Goal: Register for event/course

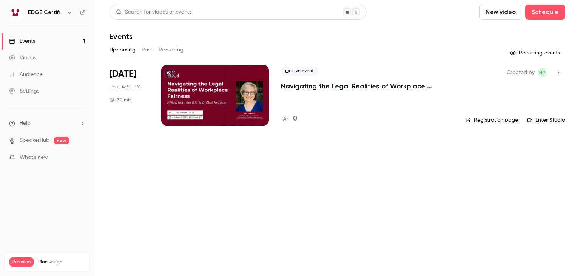
click at [224, 85] on div at bounding box center [215, 95] width 108 height 60
click at [457, 151] on main "Search for videos or events New video Schedule Events Upcoming Past Recurring R…" at bounding box center [337, 138] width 486 height 276
click at [437, 66] on div "Live event Navigating the Legal Realities of Workplace Fairness, a View from th…" at bounding box center [367, 78] width 173 height 24
click at [432, 195] on main "Search for videos or events New video Schedule Events Upcoming Past Recurring R…" at bounding box center [337, 138] width 486 height 276
click at [170, 73] on icon at bounding box center [169, 73] width 5 height 5
